Goal: Task Accomplishment & Management: Use online tool/utility

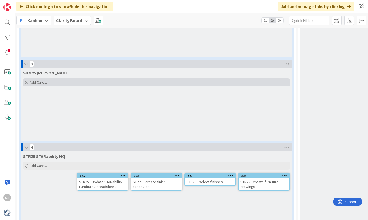
click at [27, 83] on icon at bounding box center [26, 82] width 3 height 3
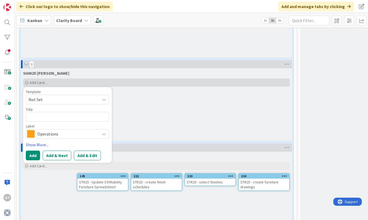
type textarea "x"
type textarea "A"
type textarea "x"
type textarea "Ad"
type textarea "x"
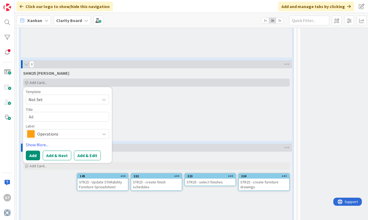
type textarea "Add"
type textarea "x"
type textarea "Add"
type textarea "x"
type textarea "Add F"
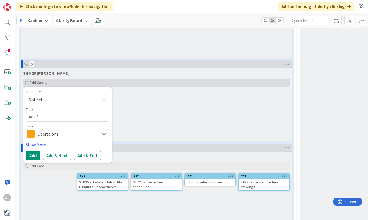
type textarea "x"
type textarea "Add Fr"
type textarea "x"
type textarea "Add Fro"
type textarea "x"
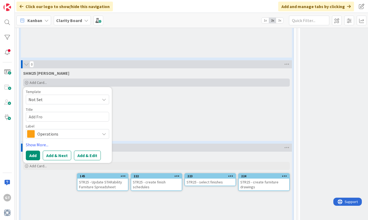
type textarea "Add Fr"
type textarea "x"
type textarea "Add F"
type textarea "x"
type textarea "Add"
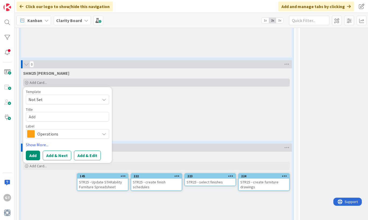
type textarea "x"
type textarea "Add D"
type textarea "x"
type textarea "Add Dr"
type textarea "x"
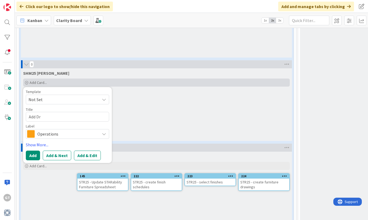
type textarea "Add Dro"
type textarea "x"
type textarea "Add Drop"
type textarea "x"
type textarea "Add Dropb"
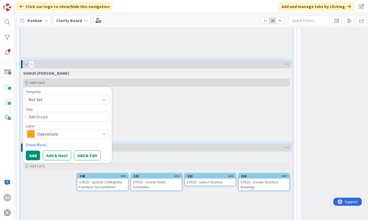
type textarea "x"
type textarea "Add Dropbo"
type textarea "x"
type textarea "Add Dropbox"
type textarea "x"
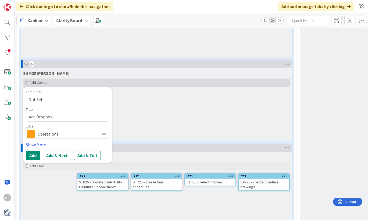
type textarea "Add Dropbox"
type textarea "x"
type textarea "Add Dropbox F"
type textarea "x"
type textarea "Add Dropbox Fo"
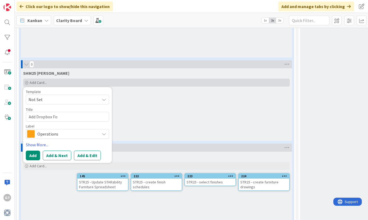
type textarea "x"
type textarea "Add Dropbox Fol"
type textarea "x"
type textarea "Add Dropbox Fold"
type textarea "x"
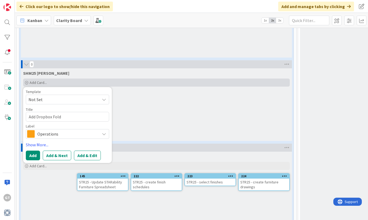
type textarea "Add Dropbox Folde"
type textarea "x"
type textarea "Add Dropbox Folder"
type textarea "x"
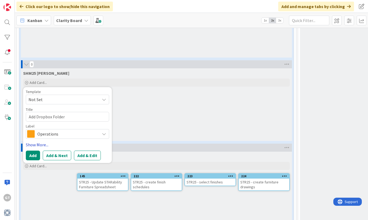
type textarea "Add Dropbox Folder"
click at [39, 145] on link "Show More..." at bounding box center [67, 145] width 83 height 6
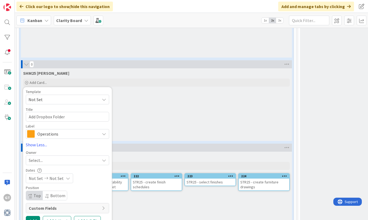
click at [61, 161] on div "Select..." at bounding box center [64, 160] width 71 height 6
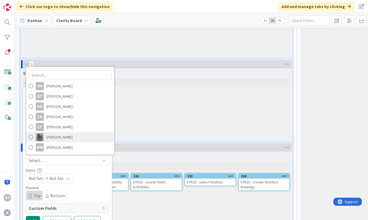
click at [29, 137] on span at bounding box center [31, 137] width 4 height 8
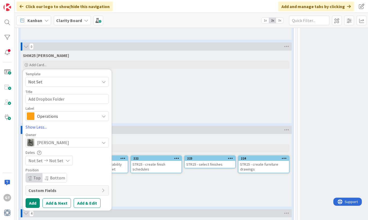
scroll to position [1204, 0]
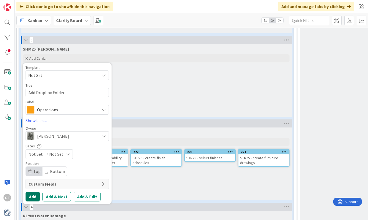
click at [33, 199] on button "Add" at bounding box center [33, 197] width 14 height 10
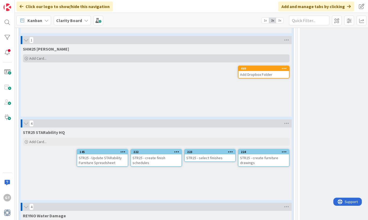
click at [26, 59] on icon at bounding box center [26, 58] width 3 height 3
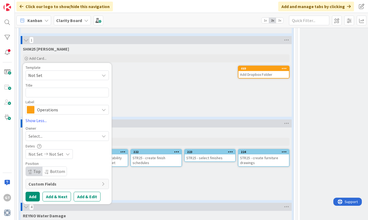
click at [57, 111] on span "Operations" at bounding box center [67, 110] width 60 height 8
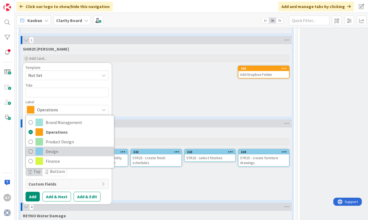
click at [30, 151] on icon at bounding box center [31, 151] width 4 height 8
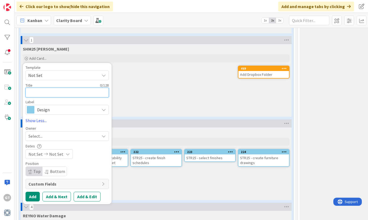
click at [54, 94] on textarea at bounding box center [67, 93] width 83 height 10
type textarea "x"
type textarea "P"
type textarea "x"
type textarea "Pi"
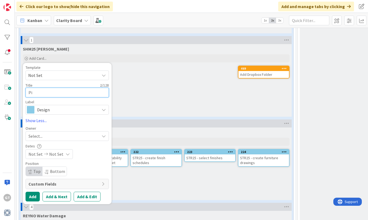
type textarea "x"
type textarea "Pic"
type textarea "x"
type textarea "Pick"
type textarea "x"
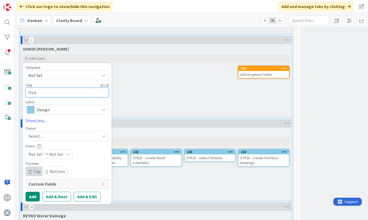
type textarea "Pick"
type textarea "x"
type textarea "Pick U"
type textarea "x"
type textarea "Pick Up"
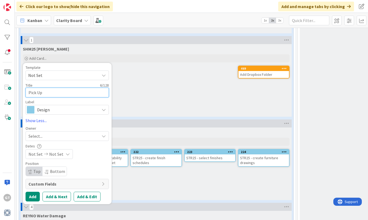
type textarea "x"
type textarea "Pick Up"
type textarea "x"
type textarea "Pick Up P"
type textarea "x"
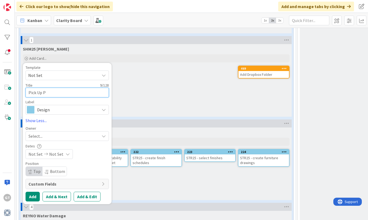
type textarea "Pick Up Pl"
type textarea "x"
type textarea "Pick Up Pla"
type textarea "x"
type textarea "Pick Up Plan"
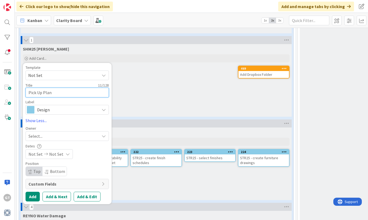
type textarea "x"
type textarea "Pick Up Plane"
type textarea "x"
type textarea "Pick Up Plan"
type textarea "x"
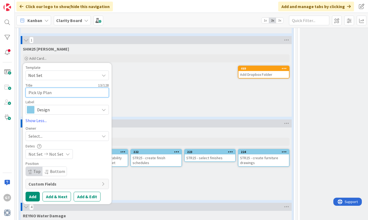
type textarea "Pick Up Plans"
type textarea "x"
type textarea "Pick Up Plans"
type textarea "x"
type textarea "Pick Up Plans a"
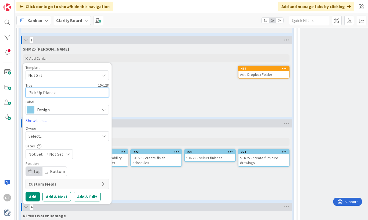
type textarea "x"
type textarea "Pick Up Plans at"
type textarea "x"
type textarea "Pick Up Plans at"
type textarea "x"
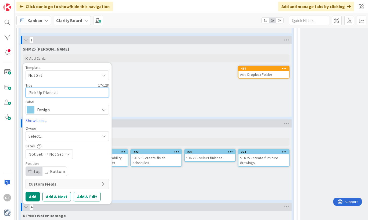
type textarea "Pick Up Plans at K"
type textarea "x"
type textarea "Pick Up Plans at Ke"
type textarea "x"
type textarea "Pick Up Plans at [GEOGRAPHIC_DATA]"
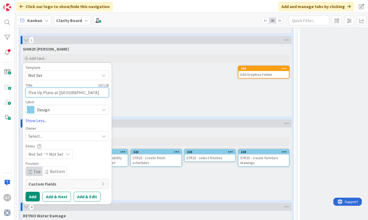
type textarea "x"
type textarea "Pick Up Plans at [GEOGRAPHIC_DATA]"
type textarea "x"
type textarea "Pick Up Plans at [PERSON_NAME]"
type textarea "x"
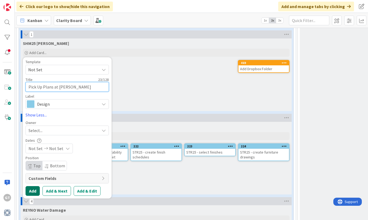
type textarea "Pick Up Plans at [PERSON_NAME]"
click at [34, 190] on button "Add" at bounding box center [33, 191] width 14 height 10
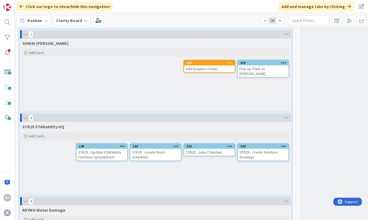
click at [229, 64] on icon at bounding box center [230, 63] width 5 height 4
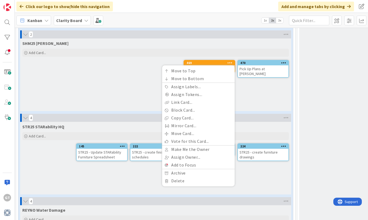
click at [252, 99] on div "SHM25 [PERSON_NAME] Add Card... Template Not Set Title 0 / 128 Label Operations…" at bounding box center [155, 74] width 271 height 73
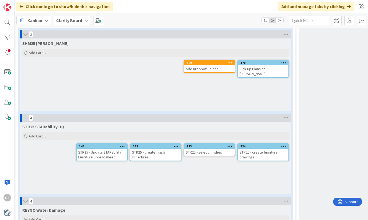
click at [210, 69] on div "Add Dropbox Folder" at bounding box center [209, 68] width 51 height 7
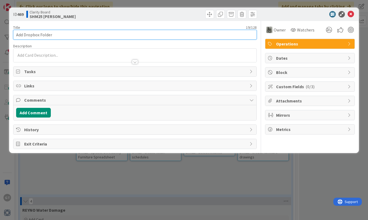
click at [16, 36] on input "Add Dropbox Folder" at bounding box center [135, 35] width 244 height 10
type input "SHM25 Add Dropbox Folder"
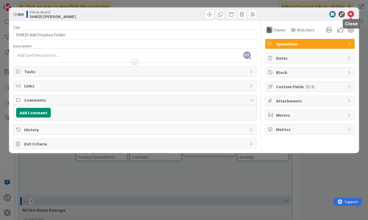
click at [352, 15] on icon at bounding box center [351, 14] width 6 height 6
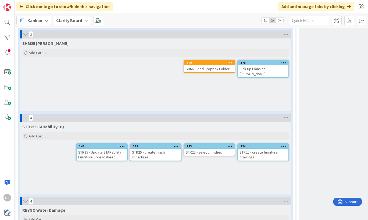
click at [282, 61] on icon at bounding box center [283, 63] width 5 height 4
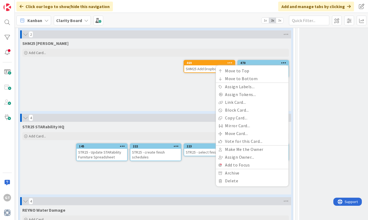
drag, startPoint x: 183, startPoint y: 71, endPoint x: 229, endPoint y: 70, distance: 45.5
click at [183, 71] on div "SHM25 [PERSON_NAME] Add Card... Template Not Set Title 0 / 128 Label Operations…" at bounding box center [155, 74] width 271 height 73
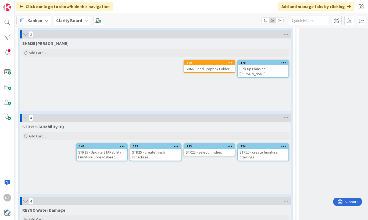
click at [248, 65] on div "Pick Up Plans at [PERSON_NAME]" at bounding box center [263, 71] width 51 height 12
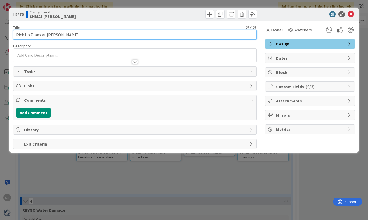
click at [17, 36] on input "Pick Up Plans at [PERSON_NAME]" at bounding box center [135, 35] width 244 height 10
type input "SHM25 Pick Up Plans at [PERSON_NAME]"
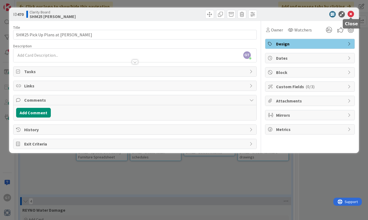
click at [350, 14] on icon at bounding box center [351, 14] width 6 height 6
